Goal: Task Accomplishment & Management: Complete application form

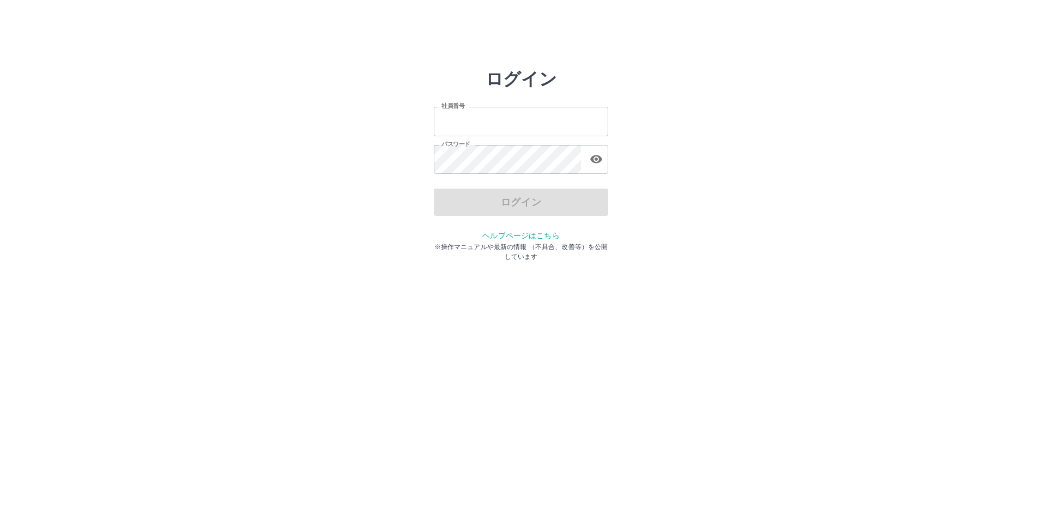
type input "*******"
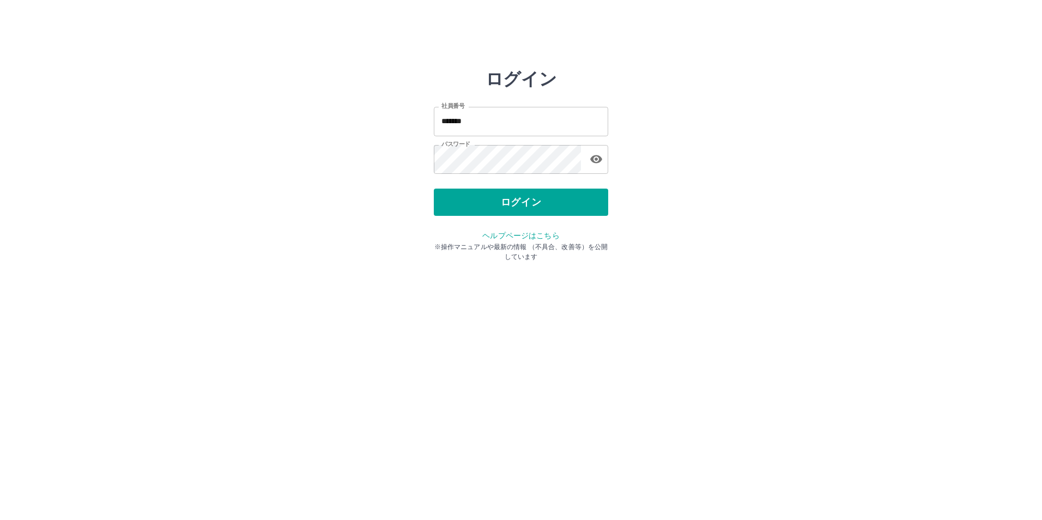
click at [514, 200] on div "ログイン" at bounding box center [521, 202] width 174 height 27
click at [514, 200] on button "ログイン" at bounding box center [521, 202] width 174 height 27
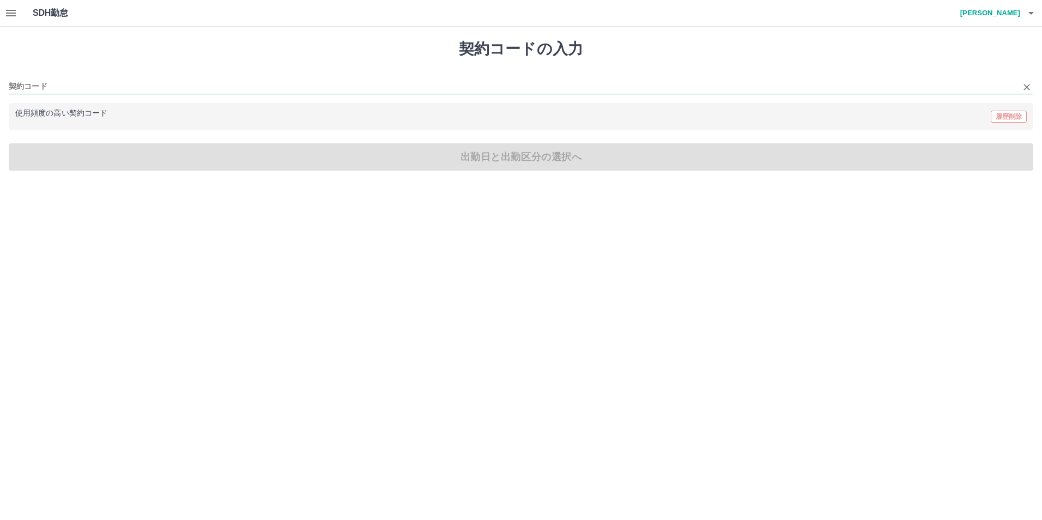
click at [24, 87] on input "契約コード" at bounding box center [513, 87] width 1009 height 14
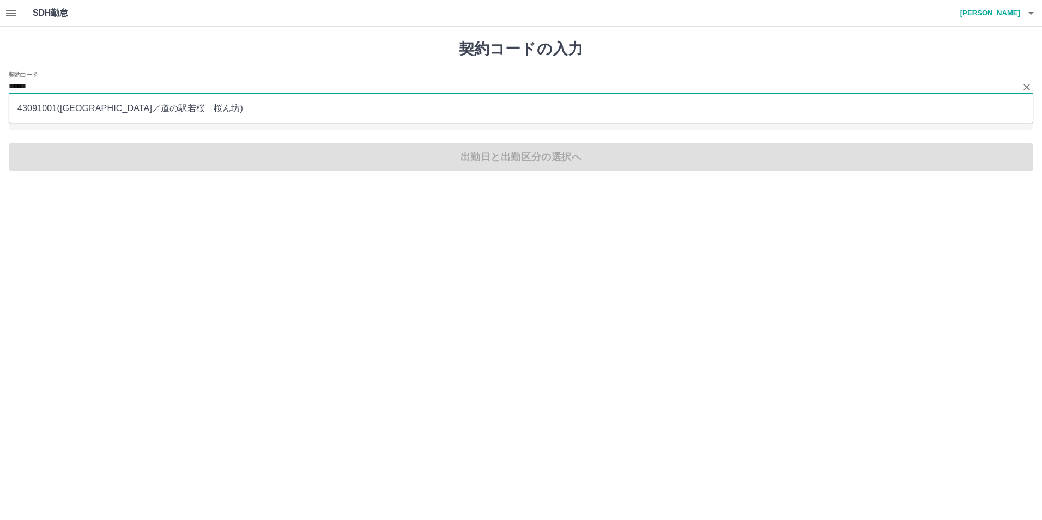
click at [44, 112] on li "43091001 ( [GEOGRAPHIC_DATA] ／ 道の駅若桜　桜ん坊 )" at bounding box center [521, 109] width 1025 height 20
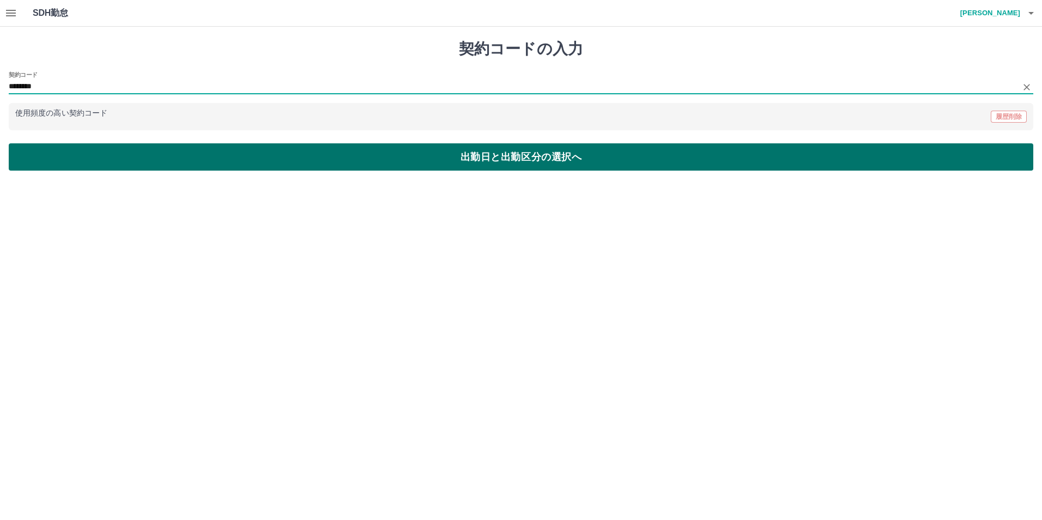
type input "********"
click at [42, 164] on button "出勤日と出勤区分の選択へ" at bounding box center [521, 156] width 1025 height 27
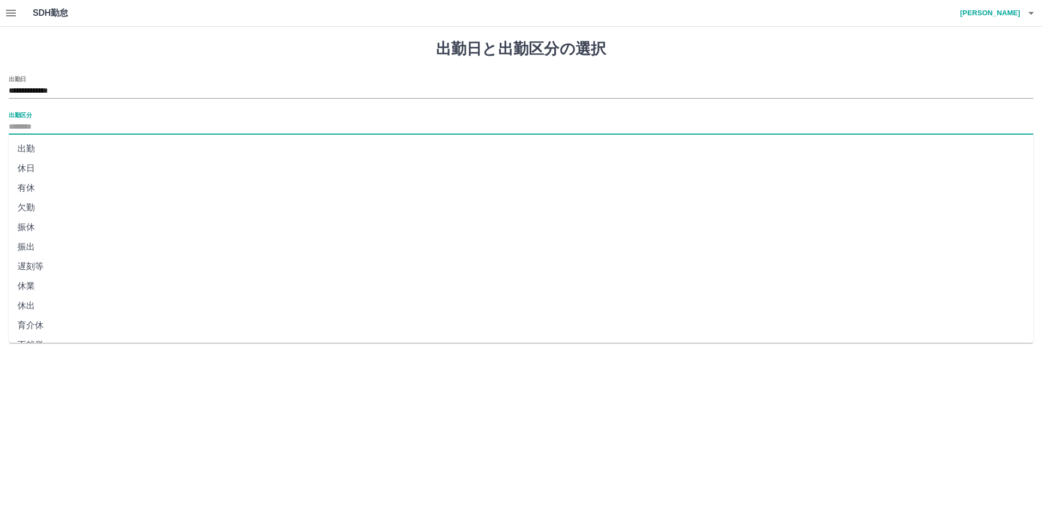
click at [20, 132] on input "出勤区分" at bounding box center [521, 127] width 1025 height 14
click at [17, 146] on li "出勤" at bounding box center [521, 149] width 1025 height 20
type input "**"
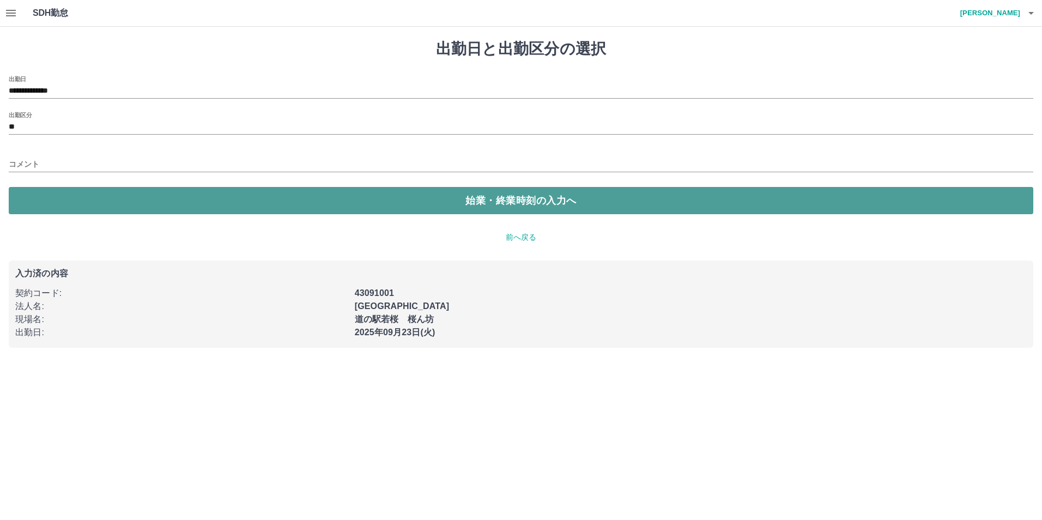
click at [20, 202] on button "始業・終業時刻の入力へ" at bounding box center [521, 200] width 1025 height 27
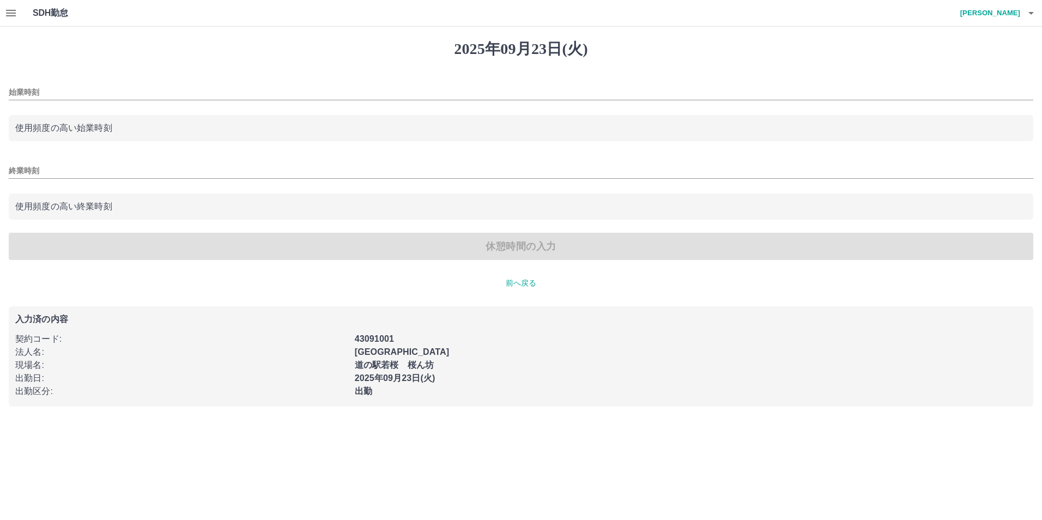
click at [12, 89] on input "始業時刻" at bounding box center [521, 93] width 1025 height 16
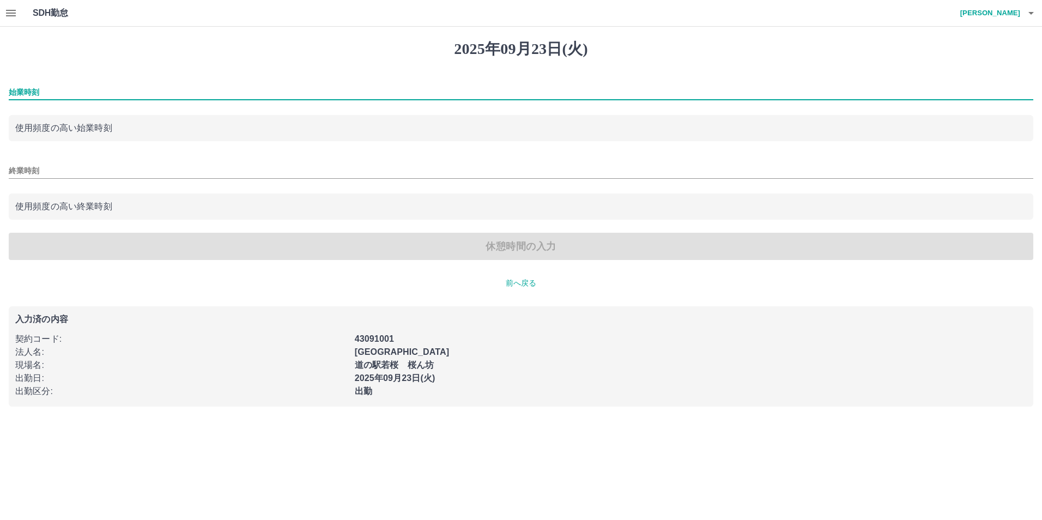
type input "****"
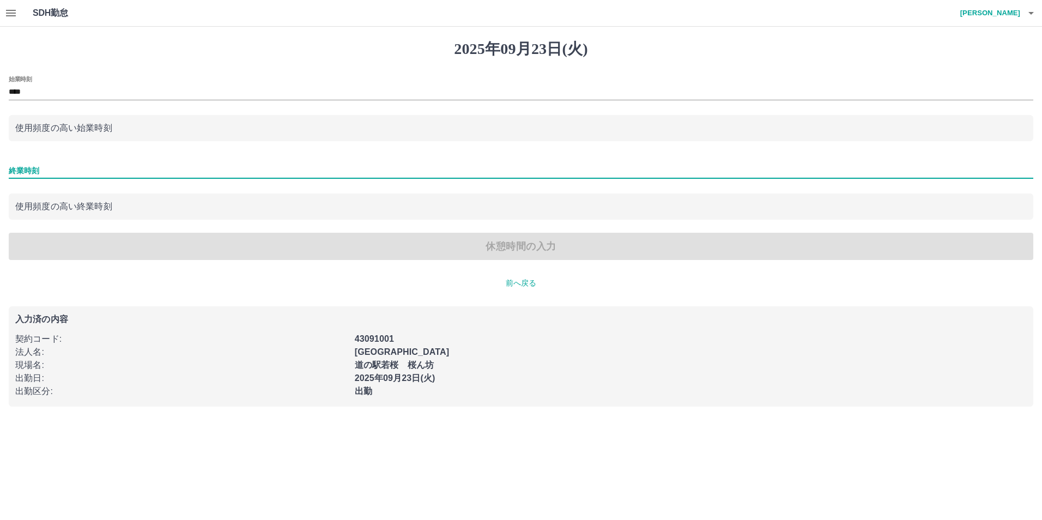
click at [39, 171] on input "終業時刻" at bounding box center [521, 171] width 1025 height 16
type input "****"
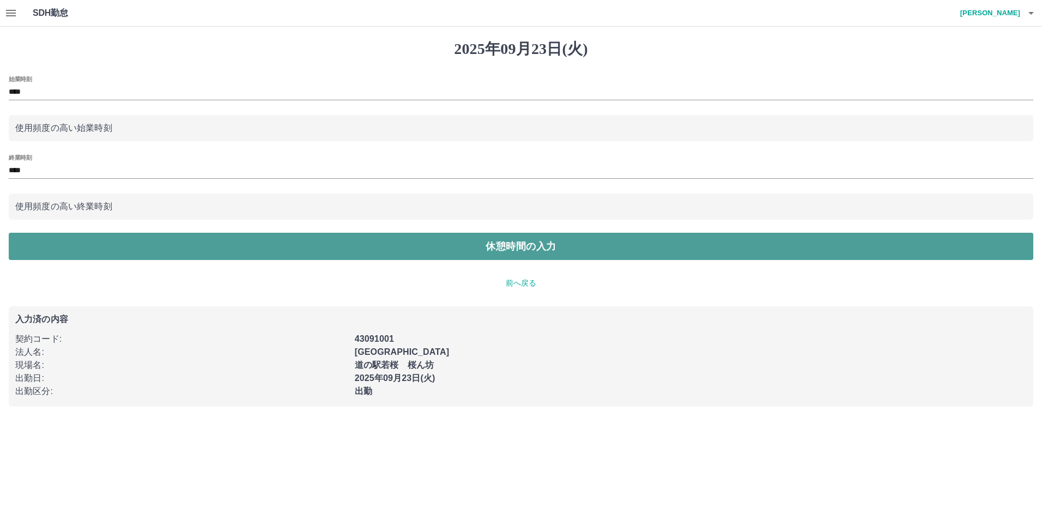
click at [45, 250] on button "休憩時間の入力" at bounding box center [521, 246] width 1025 height 27
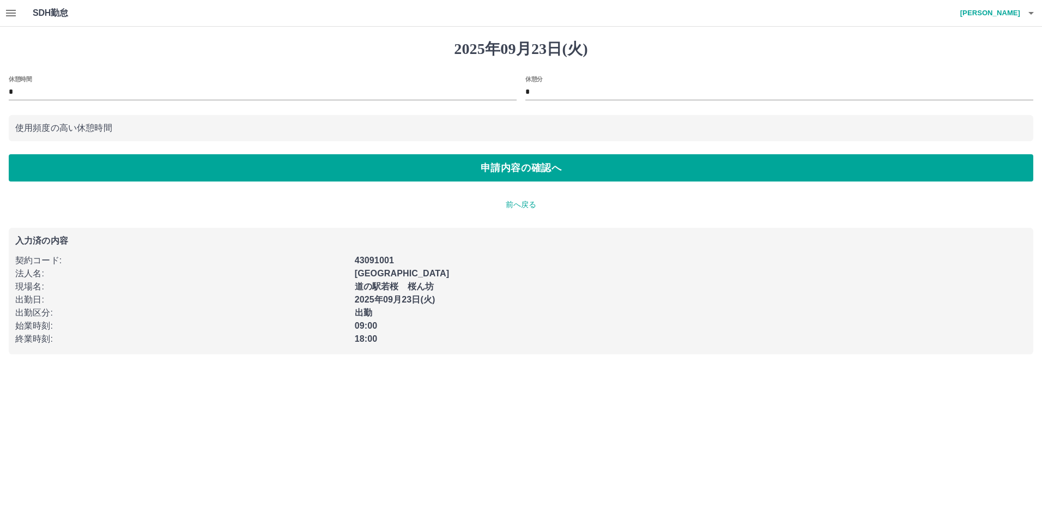
click at [26, 89] on input "*" at bounding box center [263, 93] width 508 height 16
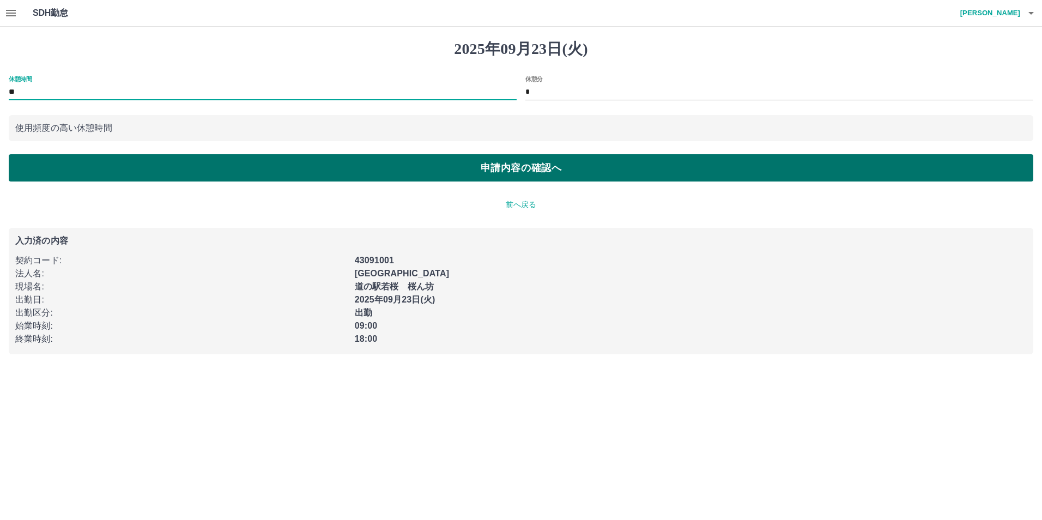
click at [32, 170] on button "申請内容の確認へ" at bounding box center [521, 167] width 1025 height 27
type input "*"
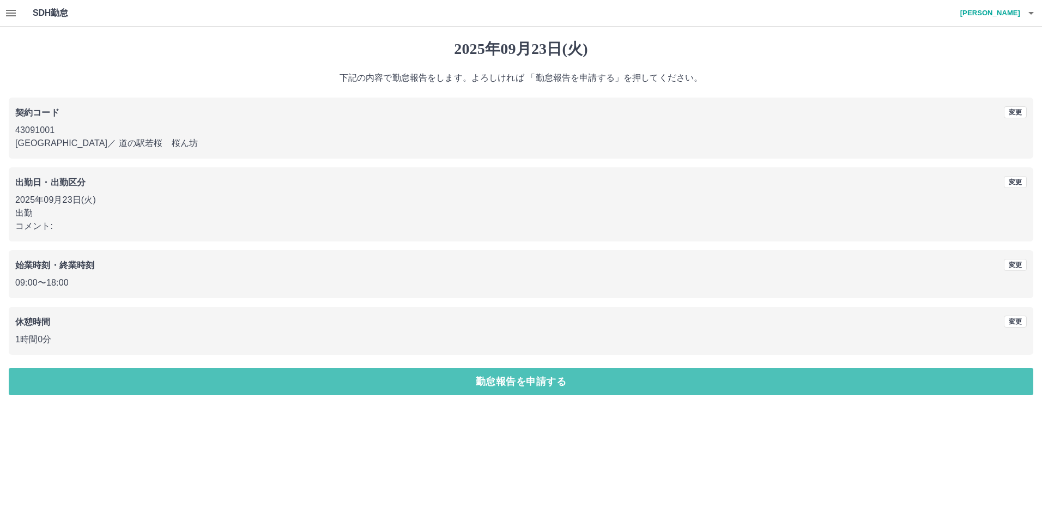
click at [94, 382] on button "勤怠報告を申請する" at bounding box center [521, 381] width 1025 height 27
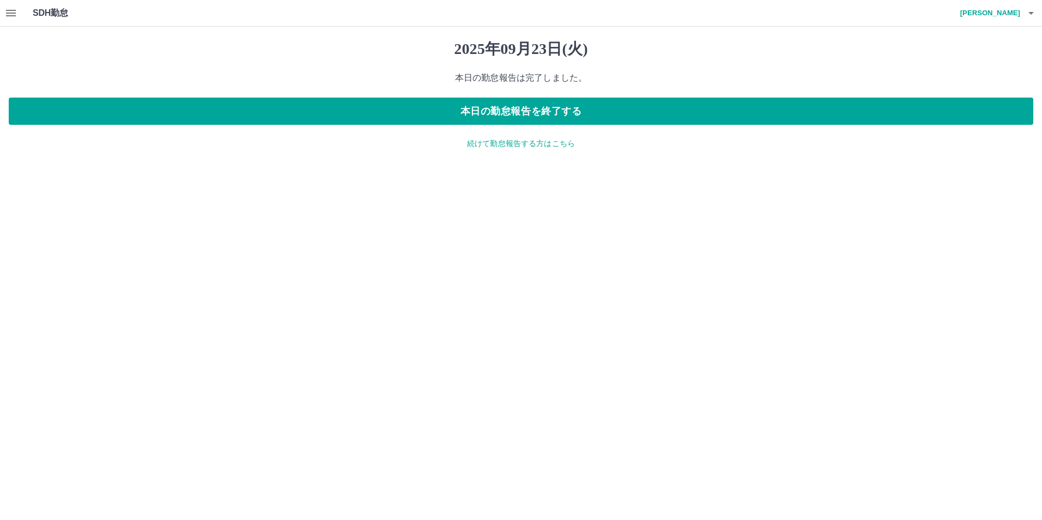
click at [13, 14] on icon "button" at bounding box center [10, 13] width 13 height 13
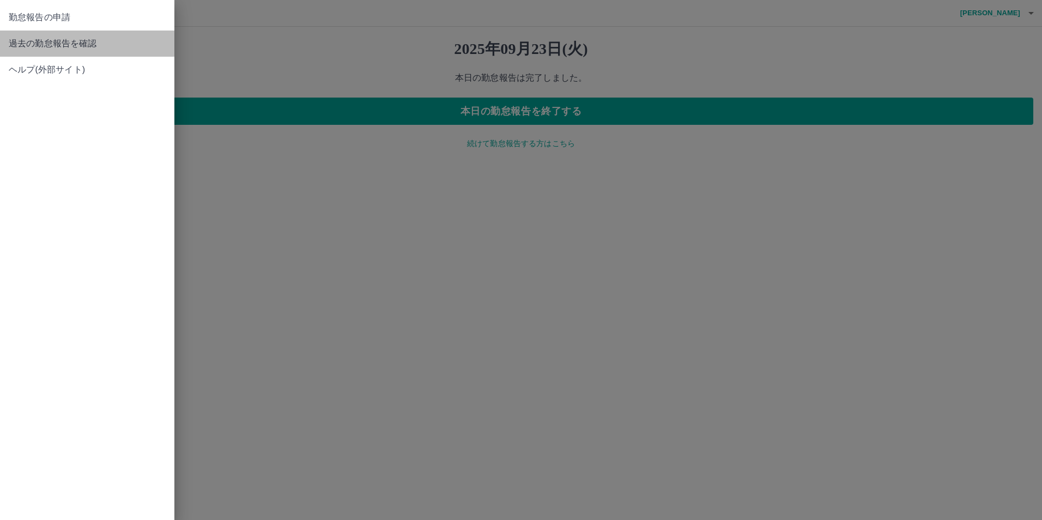
click at [14, 43] on span "過去の勤怠報告を確認" at bounding box center [87, 43] width 157 height 13
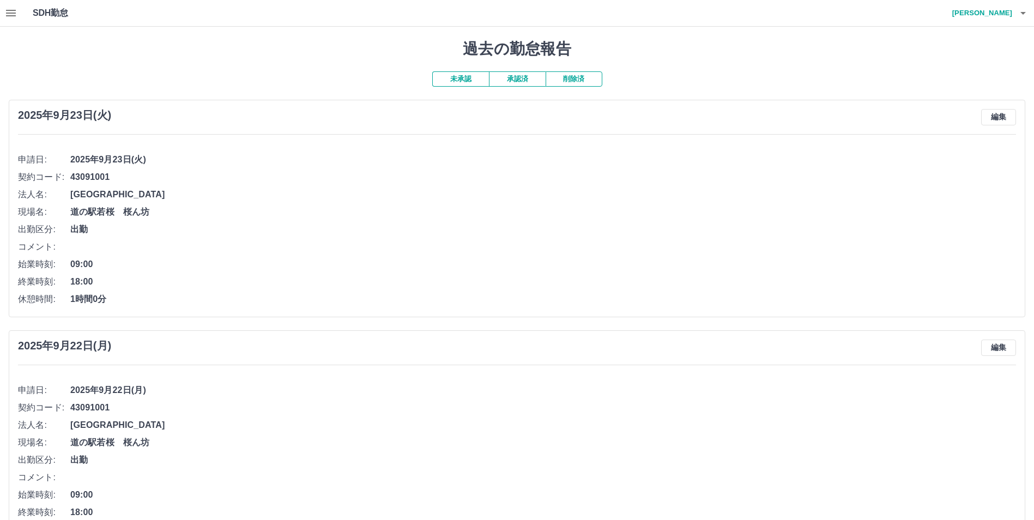
click at [512, 80] on button "承認済" at bounding box center [517, 78] width 57 height 15
click at [456, 84] on button "未承認" at bounding box center [460, 78] width 57 height 15
click at [459, 78] on button "未承認" at bounding box center [460, 78] width 57 height 15
click at [464, 77] on button "未承認" at bounding box center [460, 78] width 57 height 15
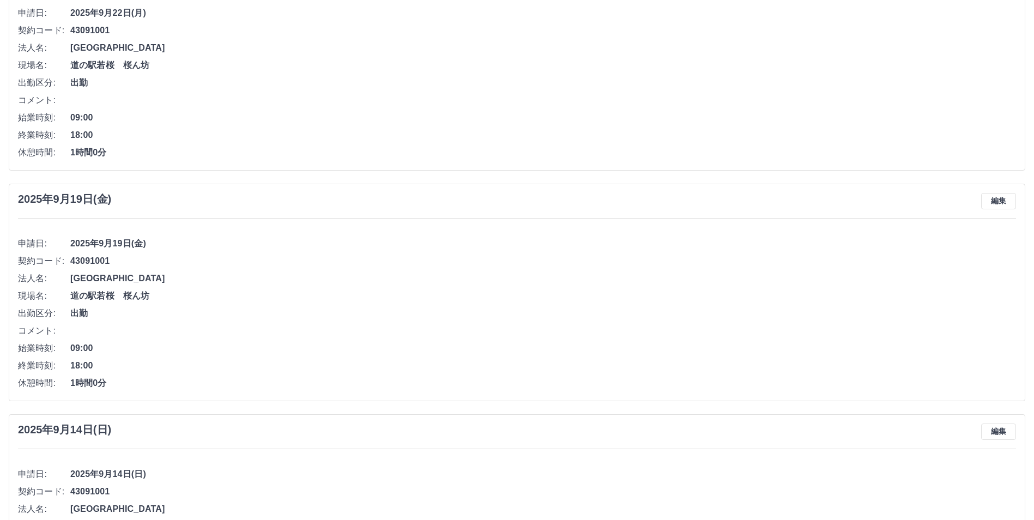
scroll to position [382, 0]
